Goal: Navigation & Orientation: Go to known website

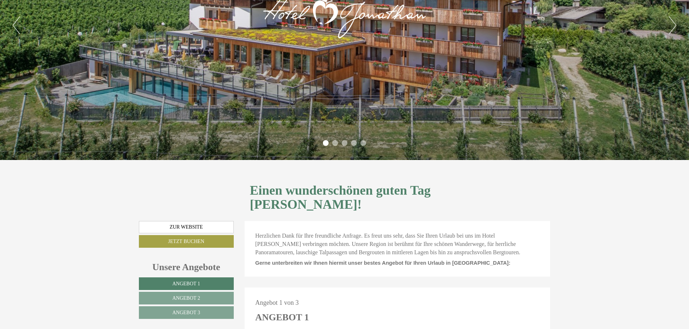
scroll to position [109, 0]
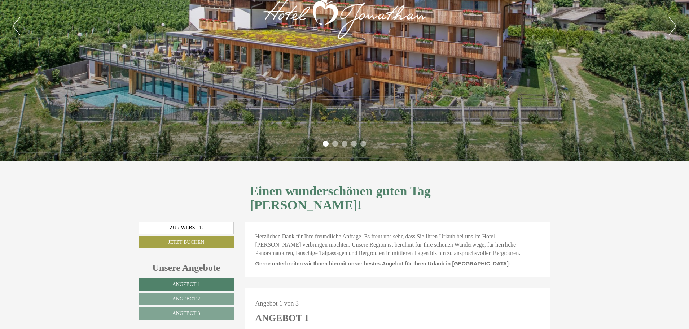
drag, startPoint x: 692, startPoint y: 25, endPoint x: 691, endPoint y: 52, distance: 27.4
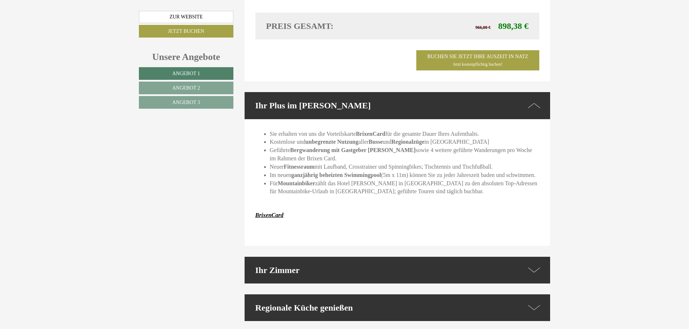
scroll to position [1707, 0]
click at [531, 264] on icon at bounding box center [534, 269] width 12 height 10
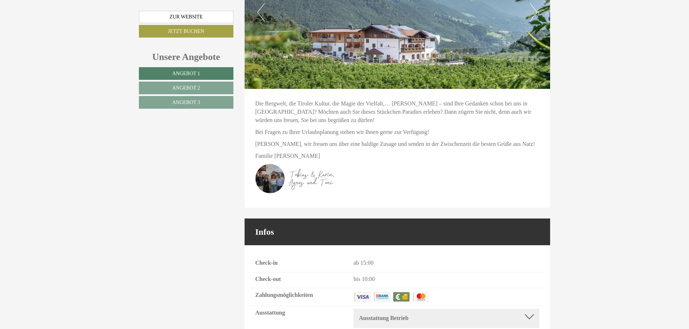
scroll to position [2867, 0]
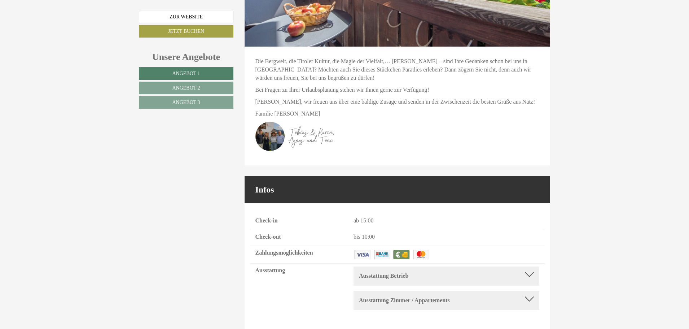
click at [535, 291] on div "Ausstattung Zimmer / Appartements Telefon, TV, Bademantel, Spiegel/Kosmetikspie…" at bounding box center [447, 300] width 186 height 19
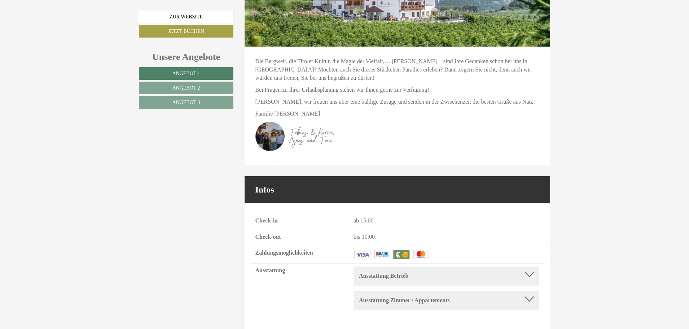
click at [530, 296] on div at bounding box center [529, 298] width 9 height 5
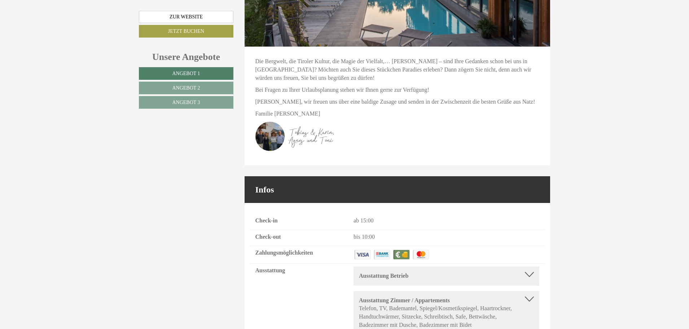
click at [529, 296] on div at bounding box center [529, 298] width 9 height 5
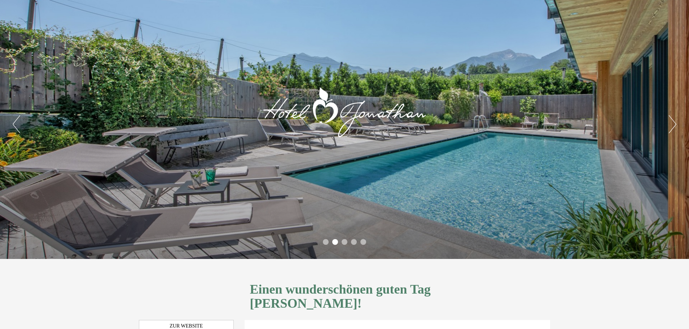
scroll to position [0, 0]
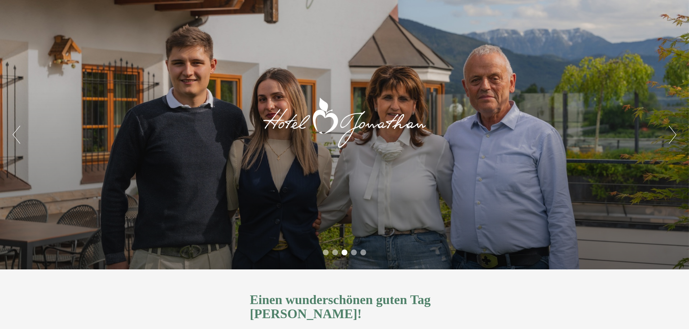
click at [670, 137] on button "Next" at bounding box center [673, 135] width 8 height 18
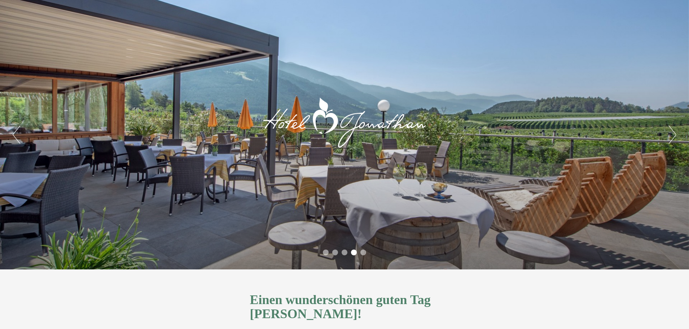
click at [670, 137] on button "Next" at bounding box center [673, 135] width 8 height 18
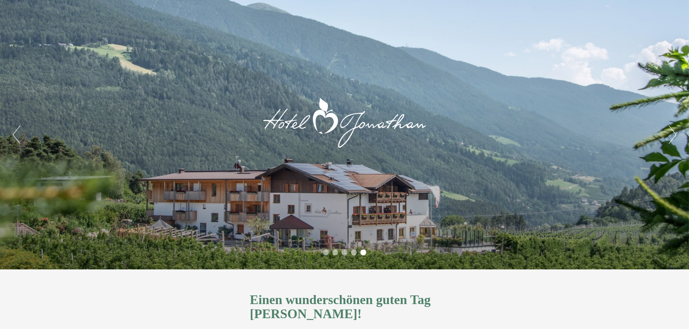
click at [670, 137] on button "Next" at bounding box center [673, 135] width 8 height 18
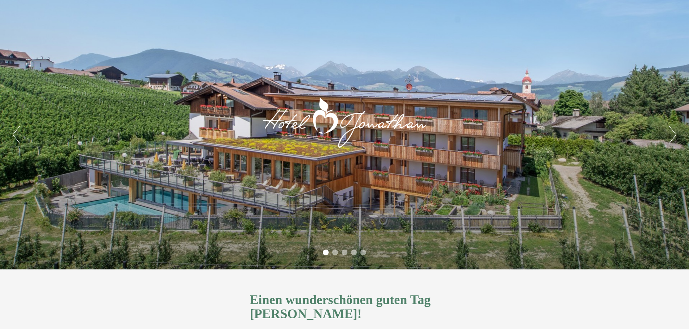
click at [670, 137] on button "Next" at bounding box center [673, 135] width 8 height 18
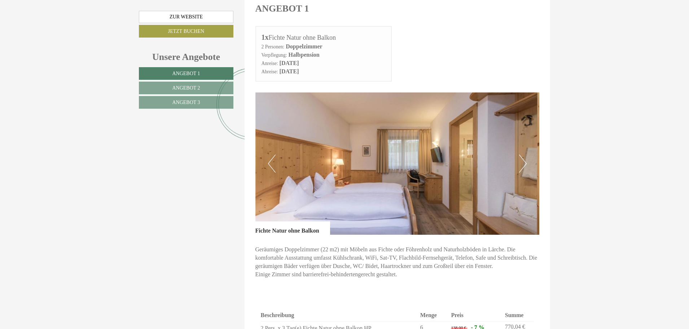
scroll to position [421, 0]
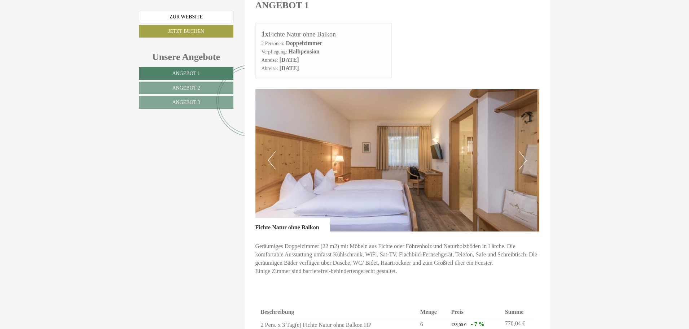
click at [521, 151] on button "Next" at bounding box center [523, 160] width 8 height 18
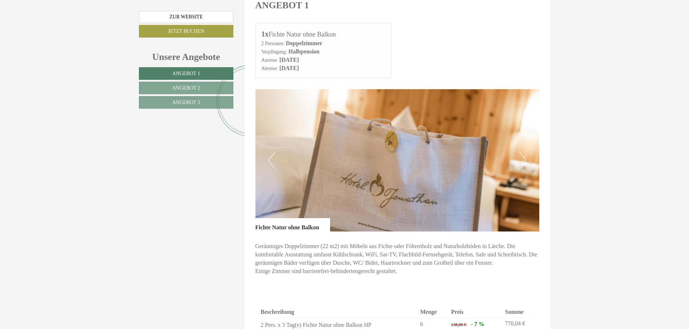
click at [521, 151] on button "Next" at bounding box center [523, 160] width 8 height 18
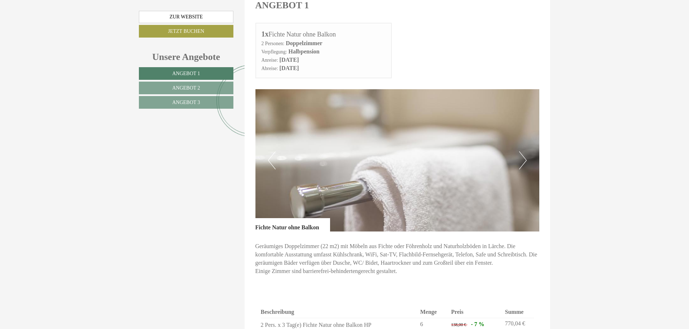
click at [521, 151] on button "Next" at bounding box center [523, 160] width 8 height 18
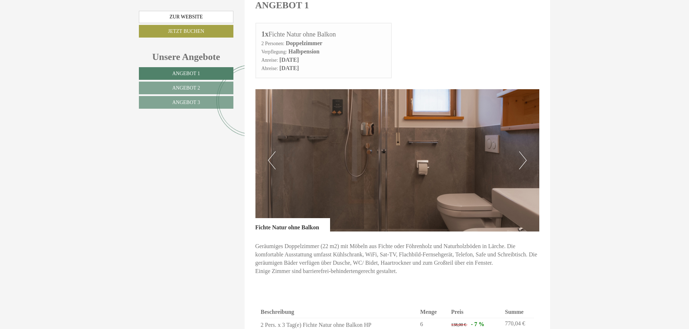
click at [521, 151] on button "Next" at bounding box center [523, 160] width 8 height 18
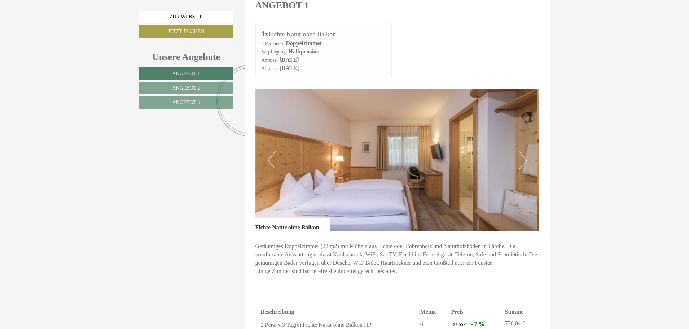
click at [521, 151] on button "Next" at bounding box center [523, 160] width 8 height 18
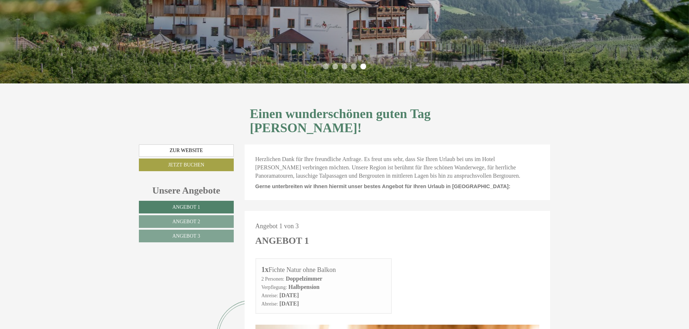
scroll to position [175, 0]
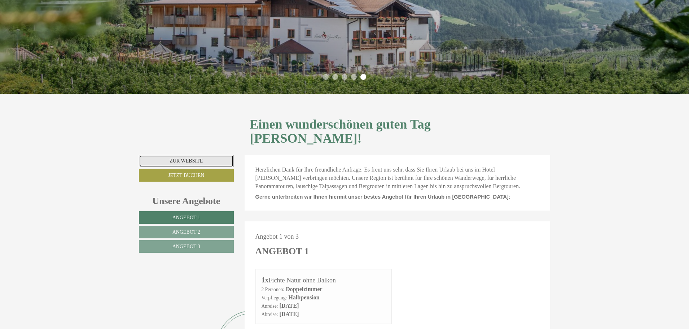
click at [199, 155] on link "Zur Website" at bounding box center [186, 161] width 95 height 12
